Goal: Navigation & Orientation: Understand site structure

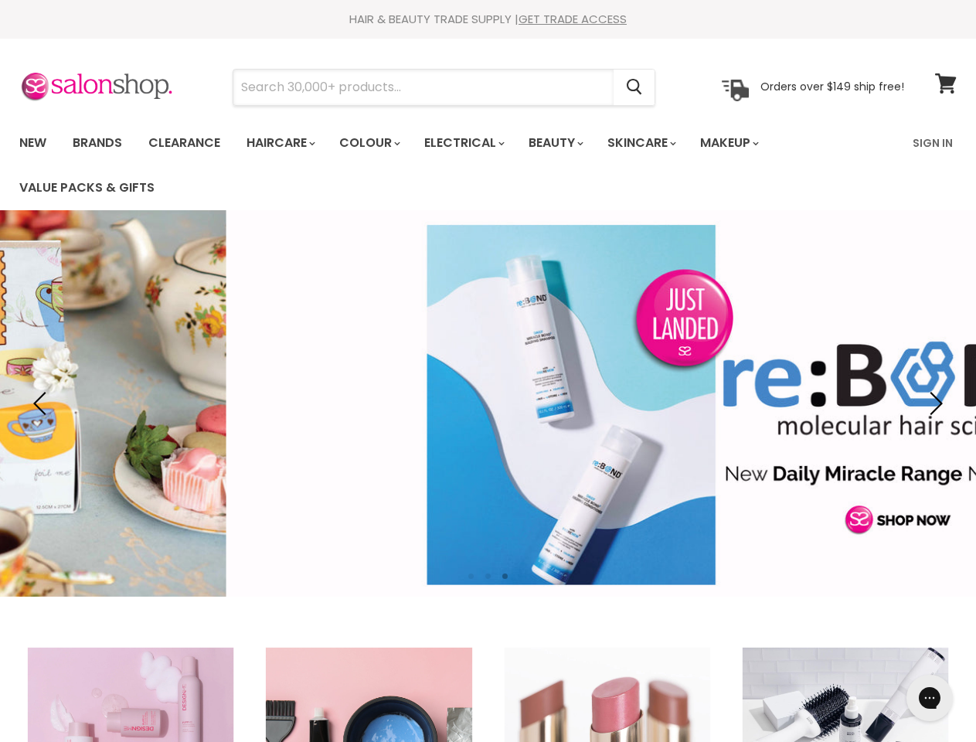
click at [424, 87] on input "Search" at bounding box center [423, 88] width 380 height 36
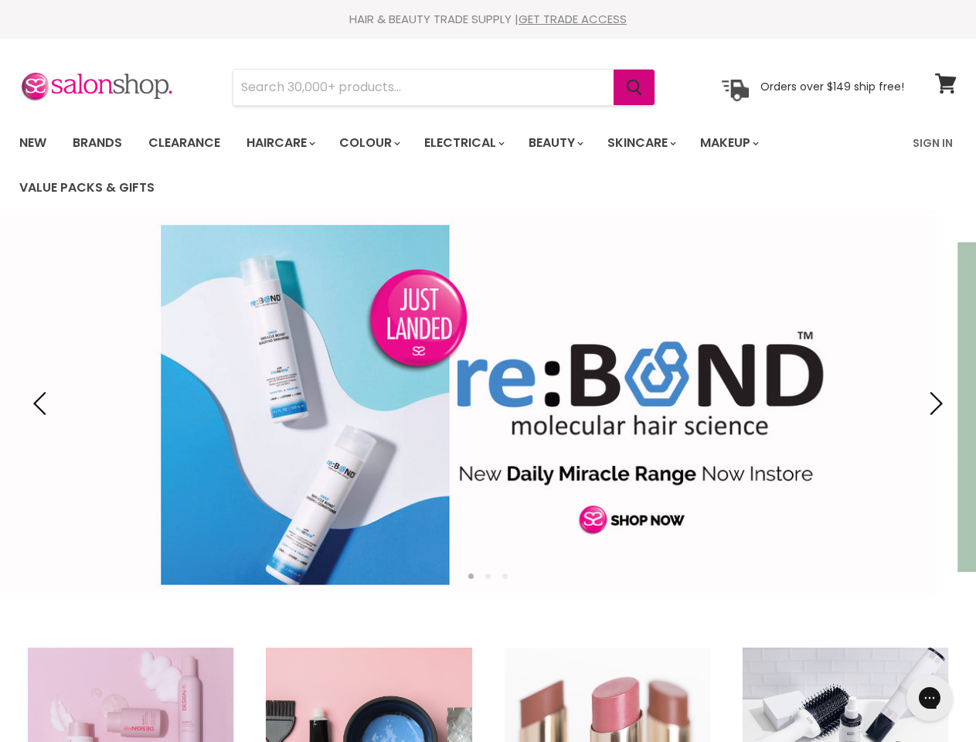
click at [635, 87] on icon "Search" at bounding box center [634, 88] width 15 height 16
click at [285, 143] on link "Haircare" at bounding box center [280, 143] width 90 height 32
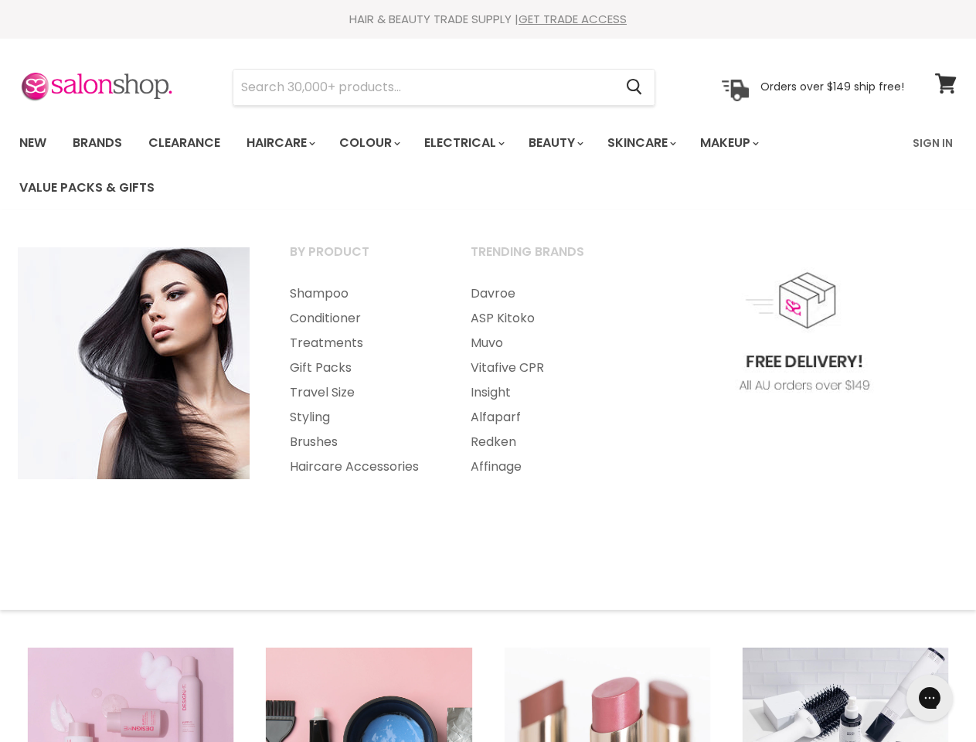
click at [378, 143] on link "Colour" at bounding box center [369, 143] width 82 height 32
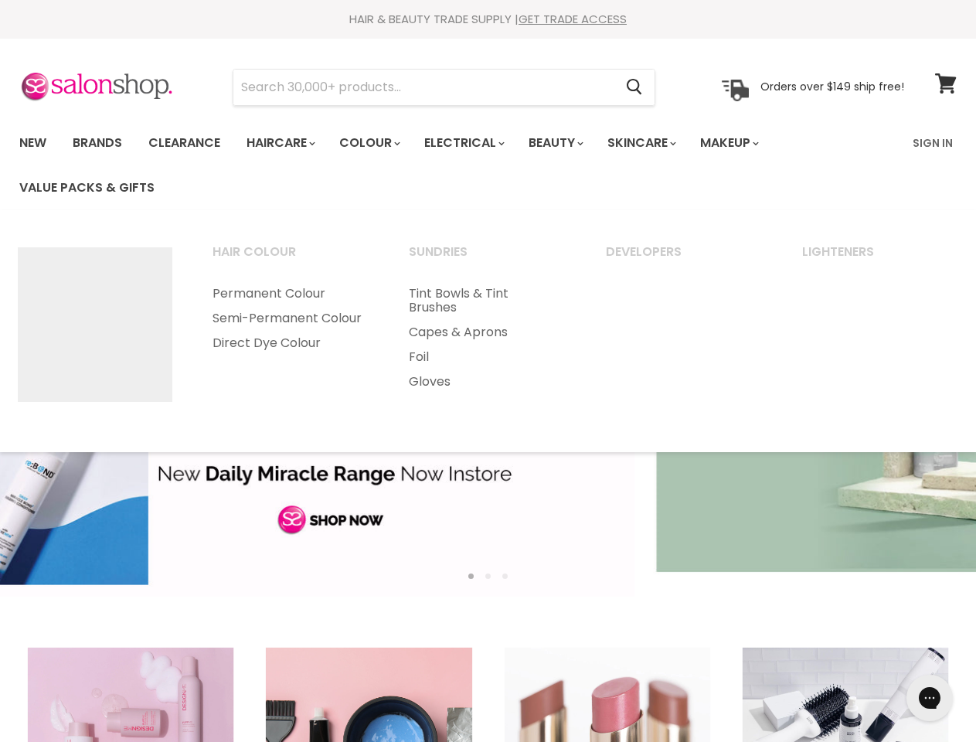
click at [475, 143] on link "Electrical" at bounding box center [463, 143] width 101 height 32
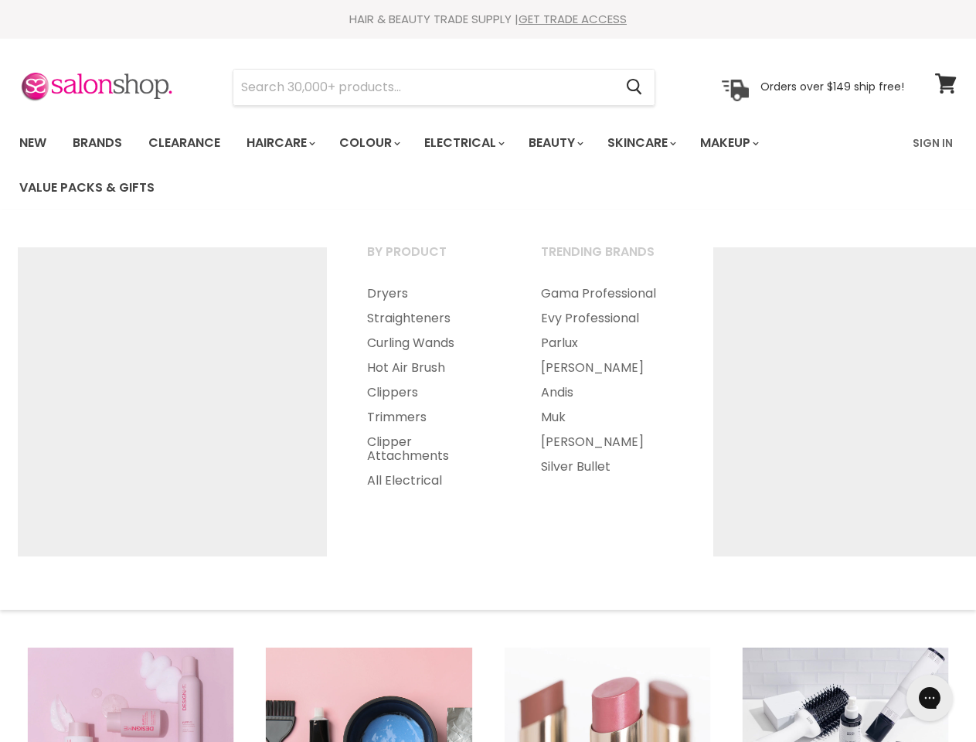
click at [569, 143] on link "Beauty" at bounding box center [555, 143] width 76 height 32
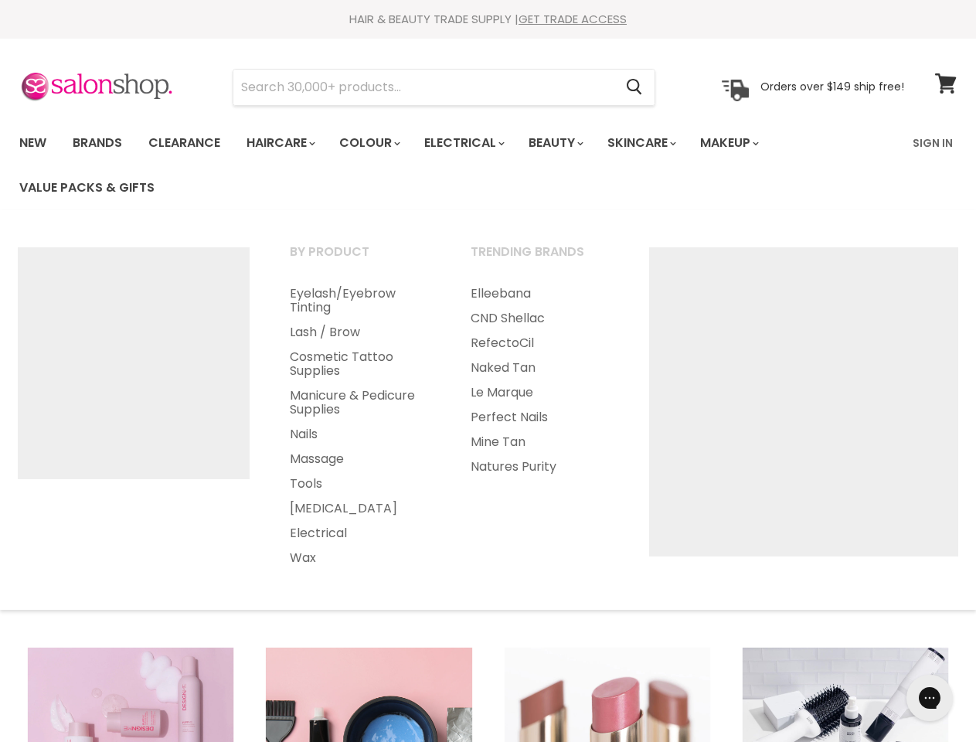
click at [659, 143] on link "Skincare" at bounding box center [641, 143] width 90 height 32
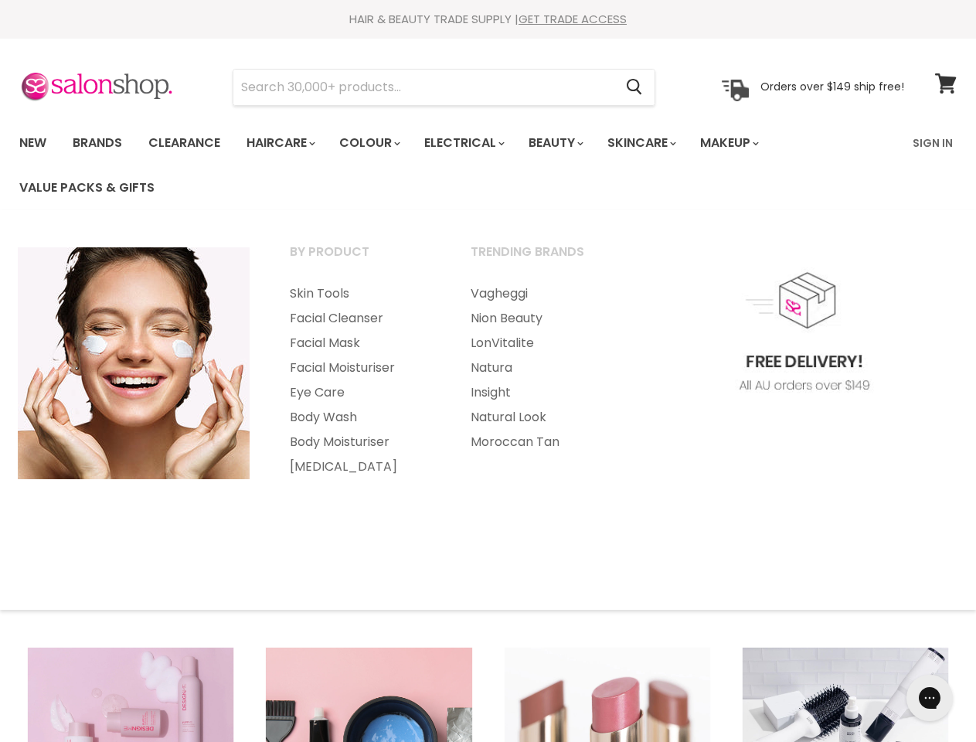
click at [750, 143] on link "Makeup" at bounding box center [729, 143] width 80 height 32
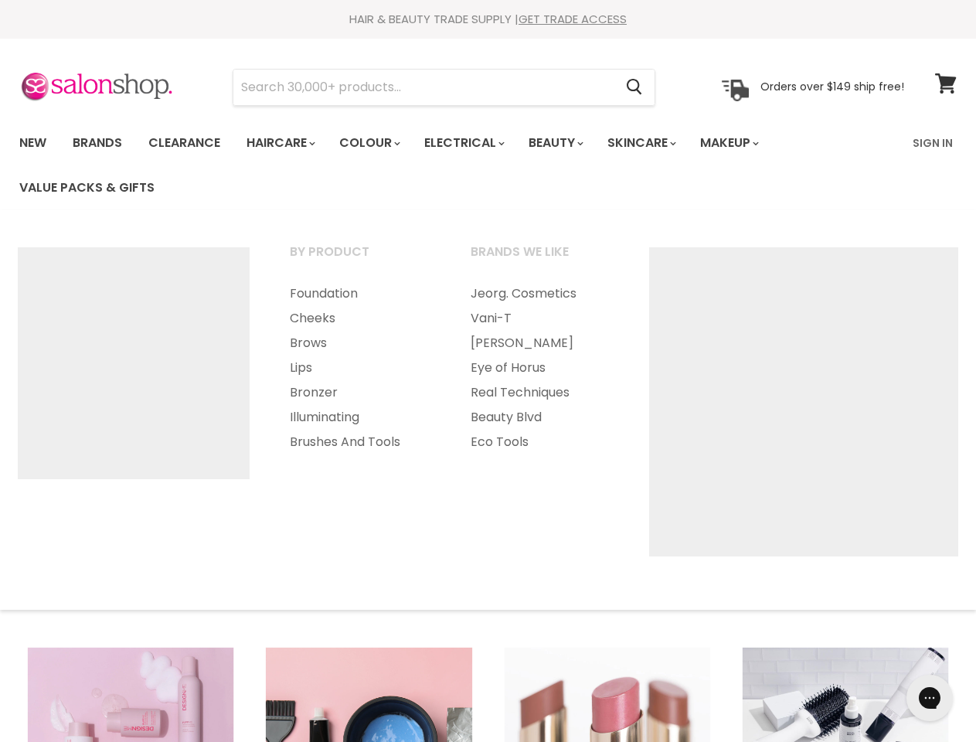
click at [43, 403] on img "Main menu" at bounding box center [134, 363] width 232 height 232
click at [934, 403] on img "Main menu" at bounding box center [803, 401] width 309 height 309
